Goal: Task Accomplishment & Management: Use online tool/utility

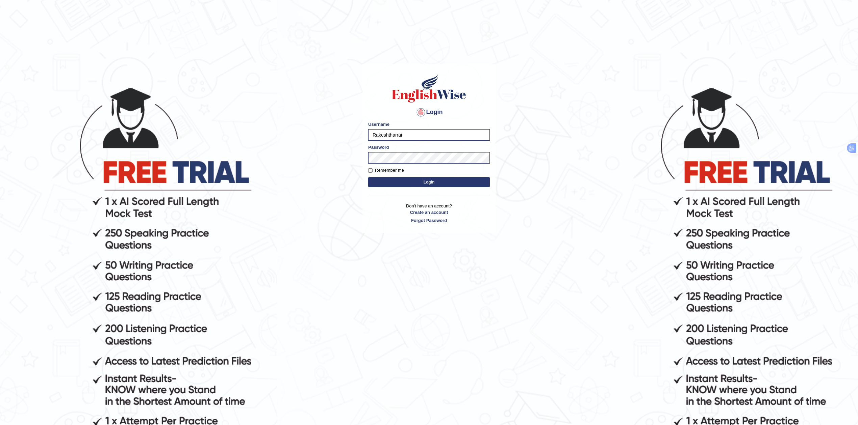
click at [406, 182] on button "Login" at bounding box center [429, 182] width 122 height 10
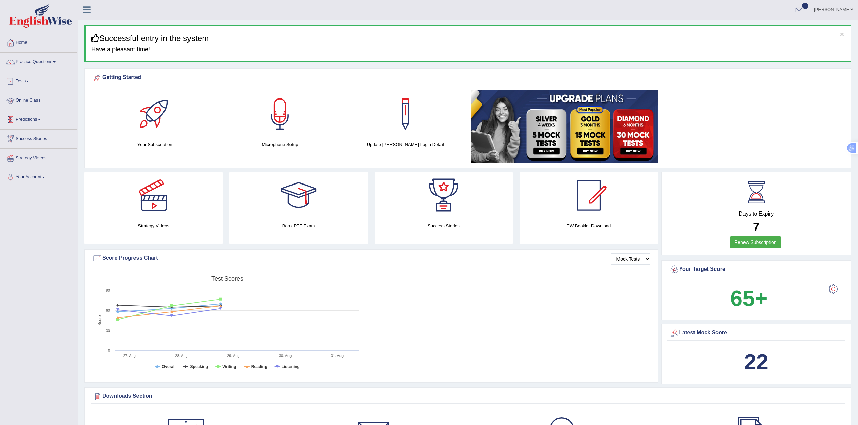
click at [30, 74] on link "Tests" at bounding box center [38, 80] width 77 height 17
click at [26, 107] on link "Take Mock Test" at bounding box center [43, 109] width 63 height 12
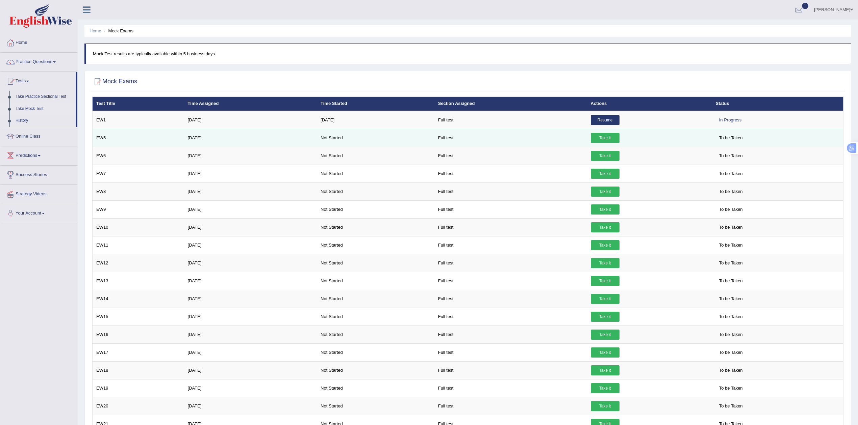
click at [602, 137] on link "Take it" at bounding box center [605, 138] width 29 height 10
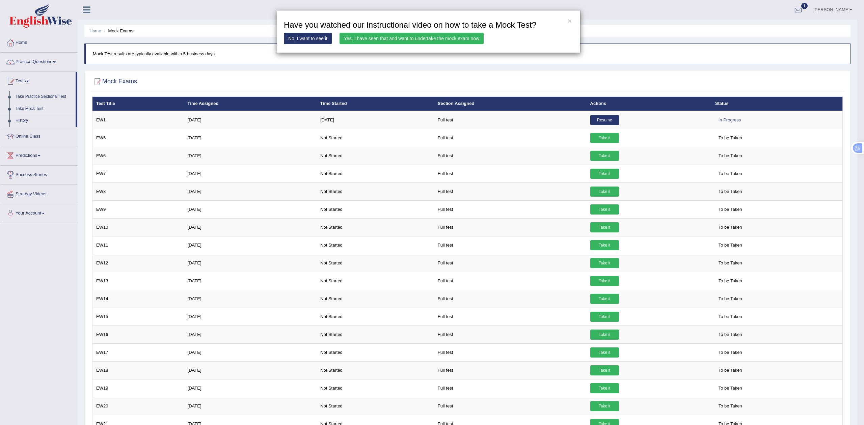
click at [422, 33] on link "Yes, I have seen that and want to undertake the mock exam now" at bounding box center [412, 38] width 144 height 11
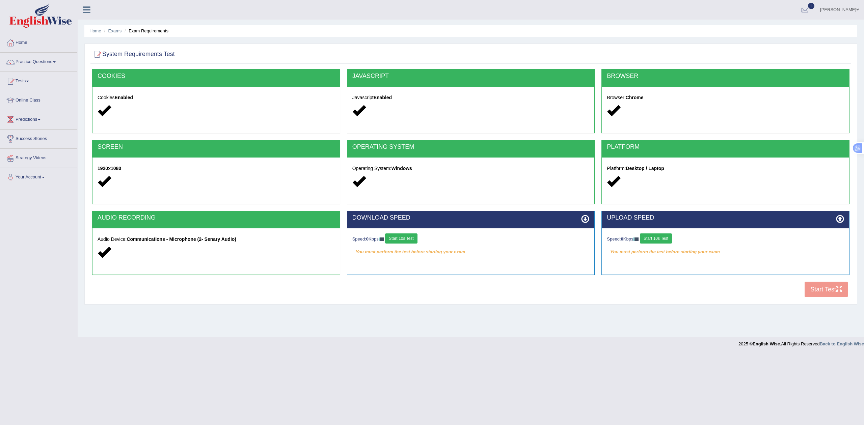
click at [404, 235] on button "Start 10s Test" at bounding box center [401, 239] width 32 height 10
click at [656, 239] on button "Start 10s Test" at bounding box center [656, 239] width 32 height 10
click at [823, 289] on div "COOKIES Cookies Enabled JAVASCRIPT Javascript Enabled BROWSER Browser: Chrome S…" at bounding box center [470, 185] width 761 height 232
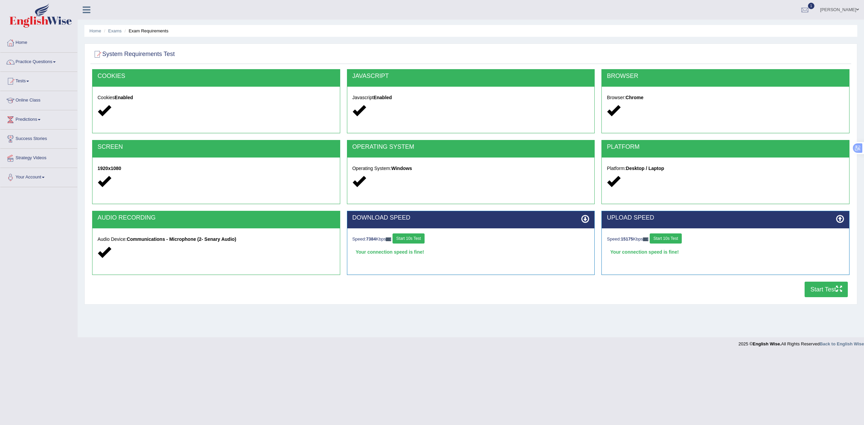
click at [821, 290] on button "Start Test" at bounding box center [826, 290] width 43 height 16
